Goal: Task Accomplishment & Management: Manage account settings

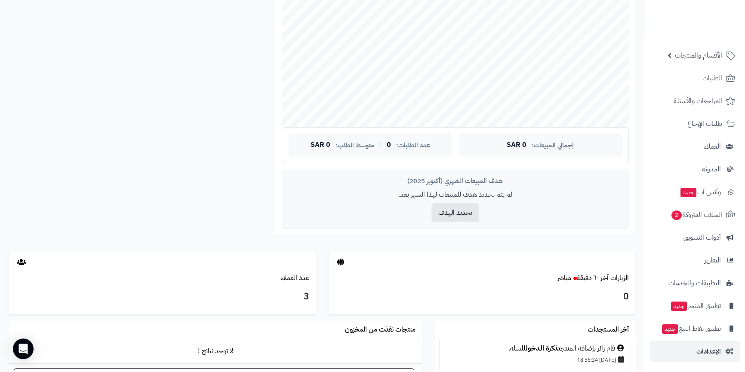
scroll to position [313, 0]
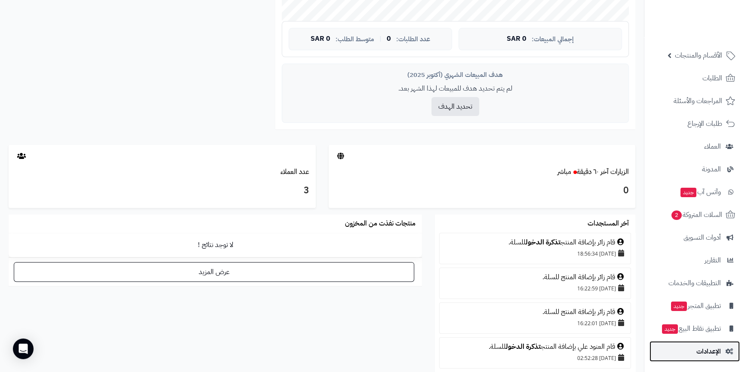
click at [713, 357] on link "الإعدادات" at bounding box center [694, 351] width 90 height 21
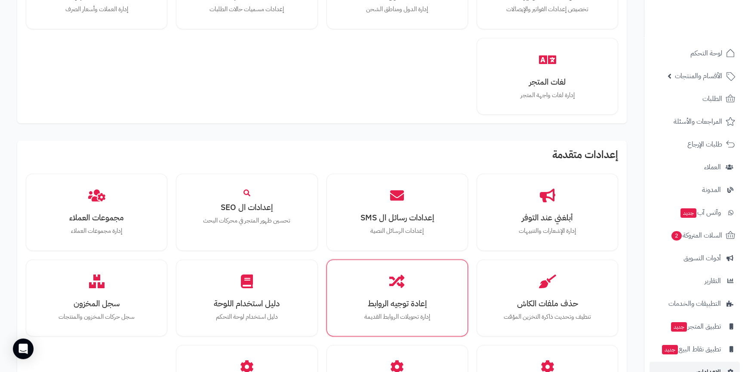
scroll to position [724, 0]
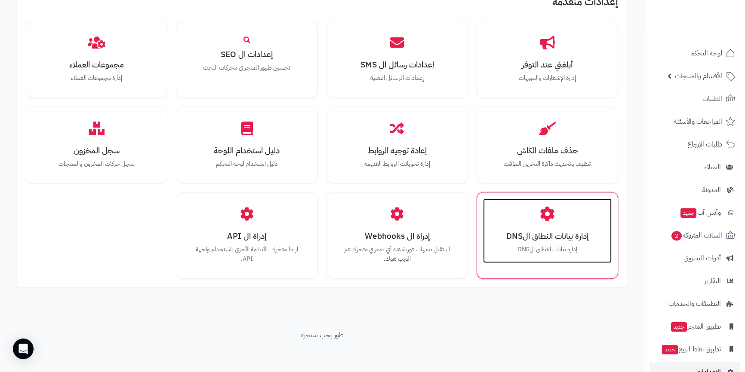
click at [582, 243] on div "إدارة بيانات النطاق الDNS إدارة بيانات النطاق الDNS" at bounding box center [547, 231] width 129 height 65
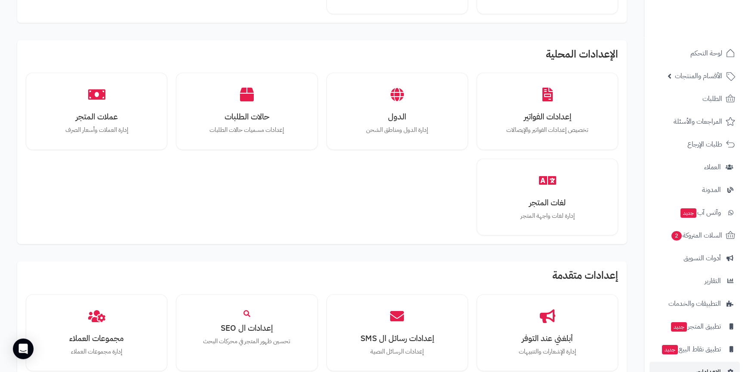
scroll to position [752, 0]
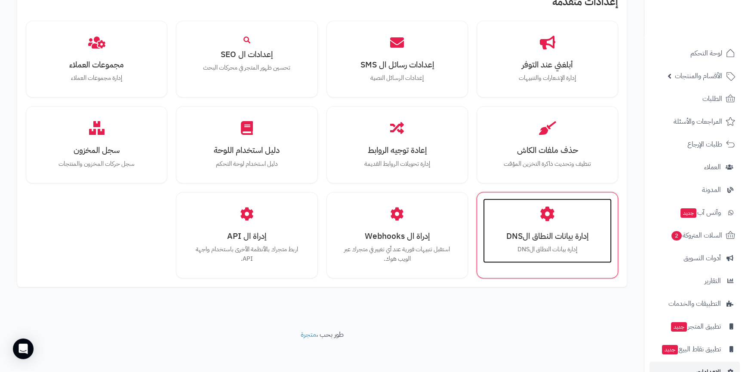
click at [551, 212] on icon at bounding box center [547, 214] width 15 height 15
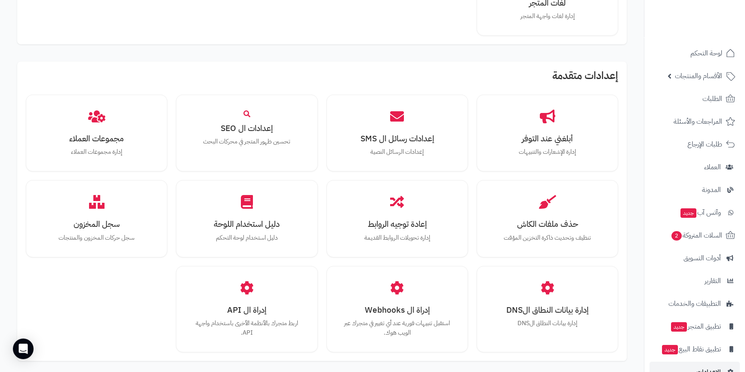
scroll to position [752, 0]
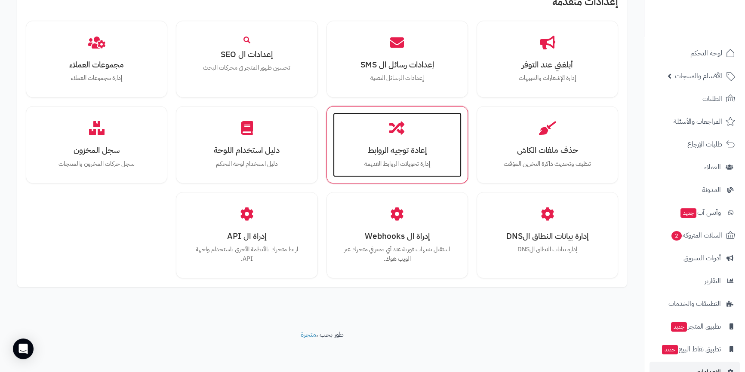
click at [414, 146] on h3 "إعادة توجيه الروابط" at bounding box center [396, 150] width 111 height 9
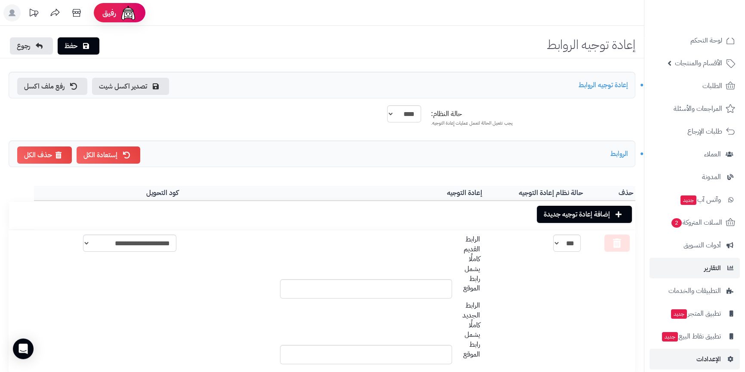
scroll to position [21, 0]
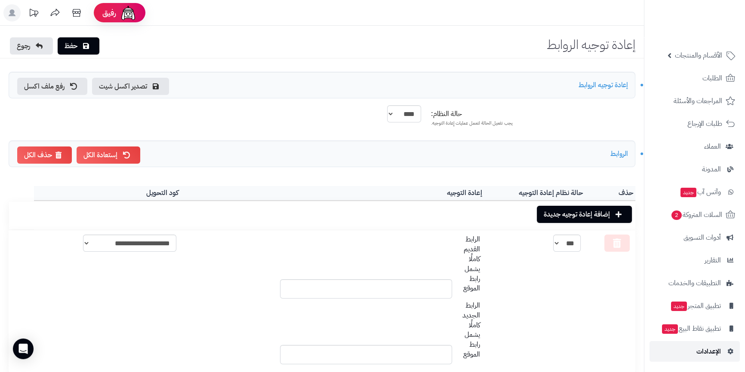
click at [711, 347] on span "الإعدادات" at bounding box center [708, 352] width 25 height 12
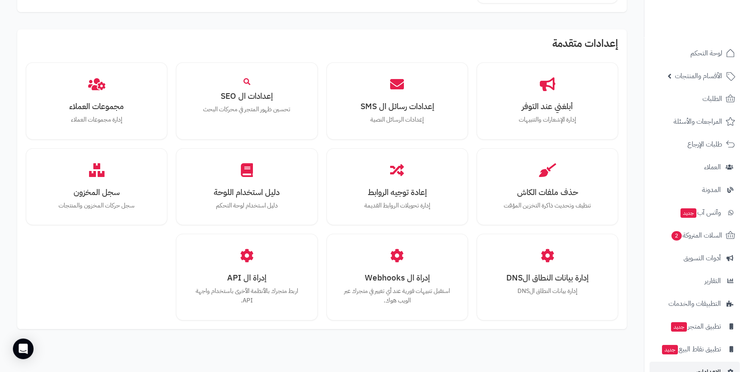
scroll to position [724, 0]
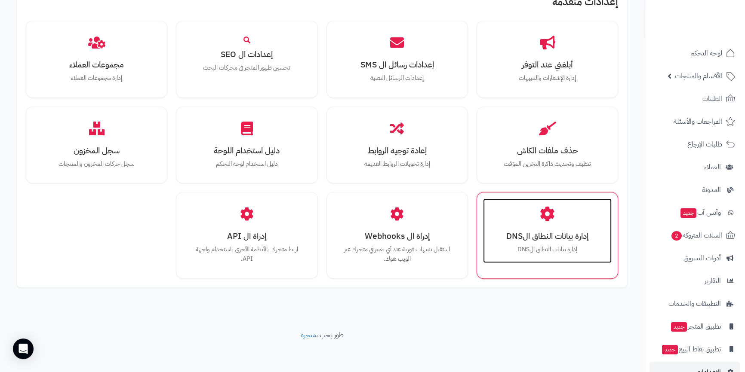
click at [582, 237] on h3 "إدارة بيانات النطاق الDNS" at bounding box center [547, 236] width 111 height 9
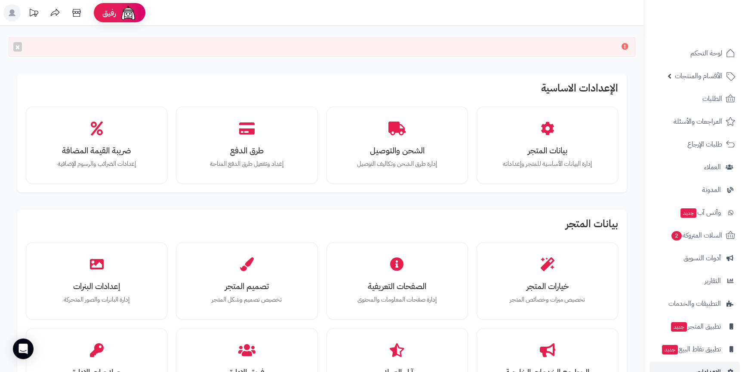
drag, startPoint x: 619, startPoint y: 46, endPoint x: 631, endPoint y: 44, distance: 11.7
click at [631, 44] on div "×" at bounding box center [322, 46] width 627 height 19
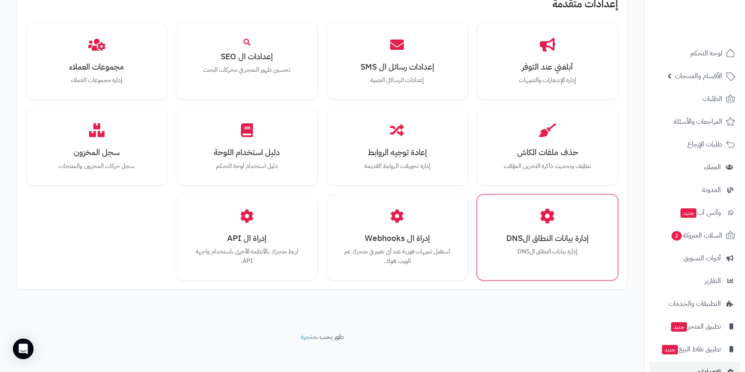
scroll to position [752, 0]
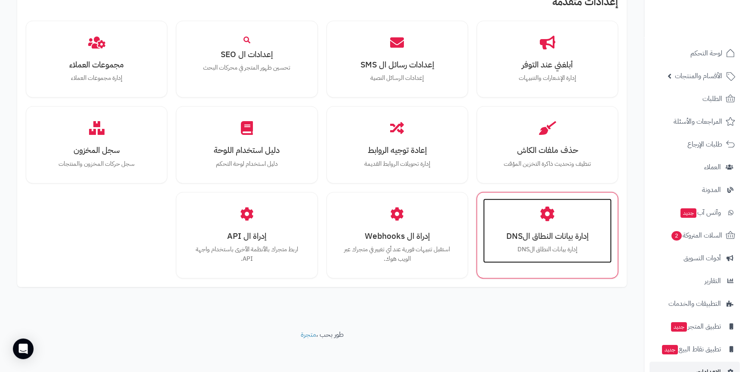
click at [542, 224] on div "إدارة بيانات النطاق الDNS إدارة بيانات النطاق الDNS" at bounding box center [547, 231] width 129 height 65
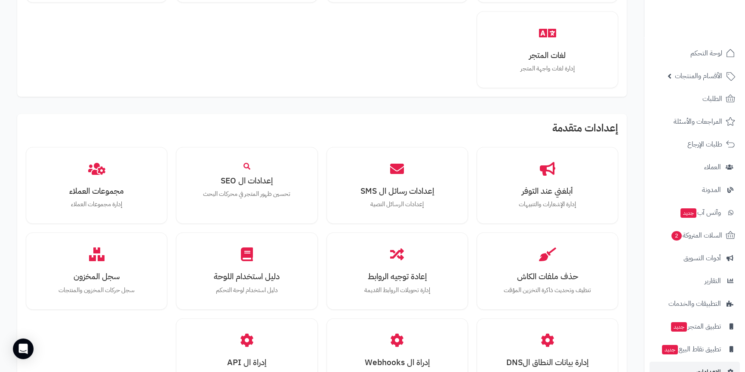
scroll to position [752, 0]
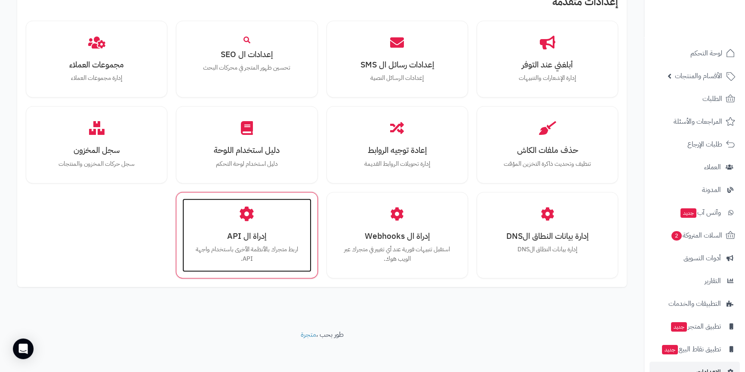
click at [279, 253] on p "اربط متجرك بالأنظمة الأخرى باستخدام واجهة API." at bounding box center [246, 254] width 111 height 18
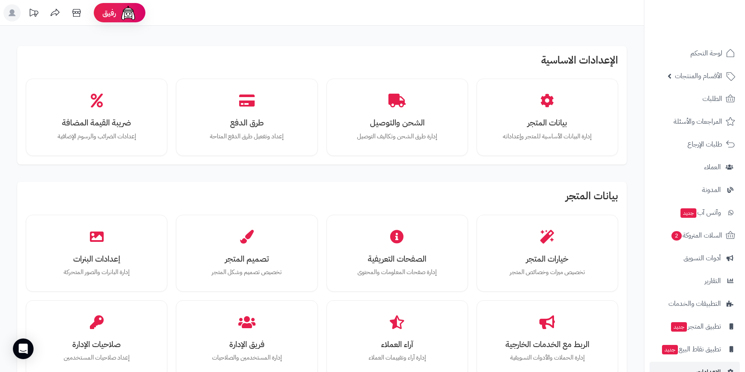
scroll to position [724, 0]
